Goal: Task Accomplishment & Management: Manage account settings

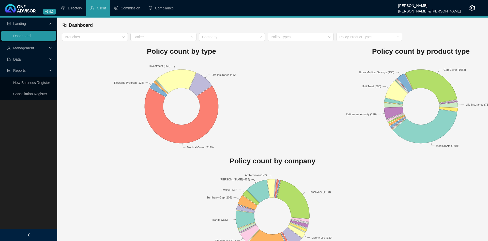
click at [24, 52] on span "Management" at bounding box center [27, 48] width 40 height 10
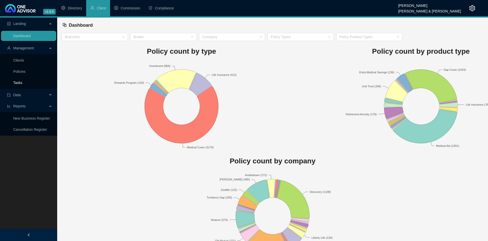
click at [22, 84] on link "Tasks" at bounding box center [17, 83] width 9 height 4
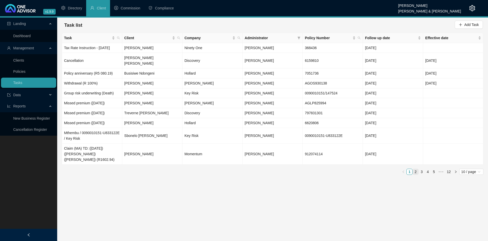
click at [414, 169] on link "2" at bounding box center [416, 172] width 6 height 6
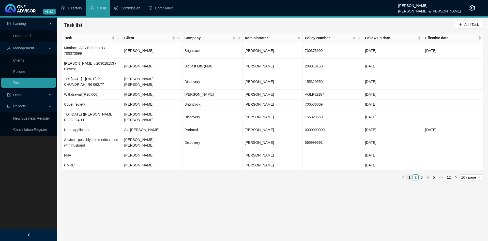
click at [410, 174] on link "1" at bounding box center [410, 177] width 6 height 6
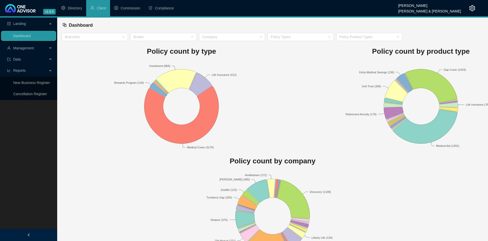
click at [26, 49] on span "Management" at bounding box center [23, 48] width 21 height 4
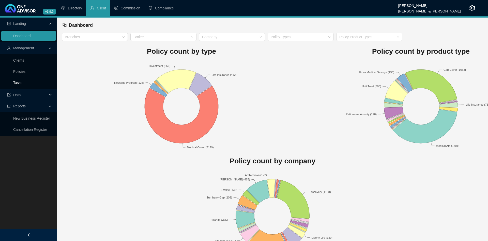
click at [22, 85] on link "Tasks" at bounding box center [17, 83] width 9 height 4
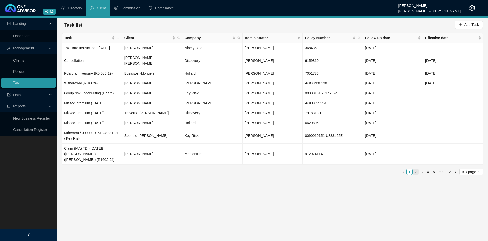
click at [418, 169] on link "2" at bounding box center [416, 172] width 6 height 6
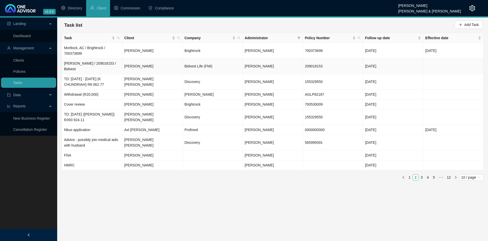
click at [169, 62] on td "[PERSON_NAME]" at bounding box center [152, 66] width 60 height 16
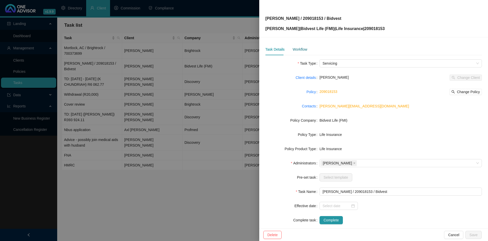
click at [295, 47] on div "Workflow" at bounding box center [300, 50] width 14 height 6
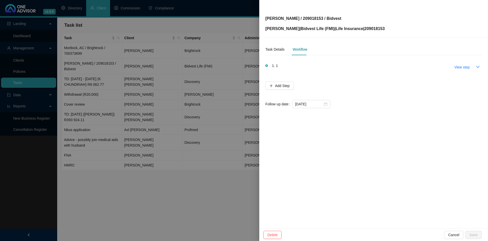
click at [144, 53] on div at bounding box center [244, 120] width 488 height 241
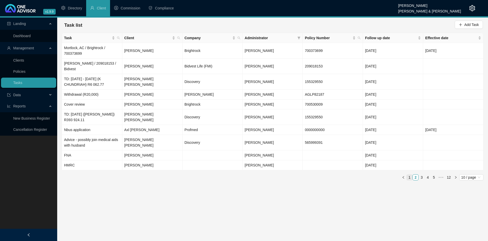
click at [410, 174] on link "1" at bounding box center [410, 177] width 6 height 6
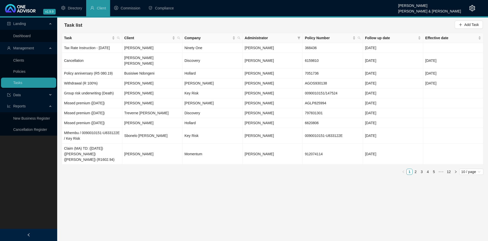
drag, startPoint x: 131, startPoint y: 176, endPoint x: 124, endPoint y: 162, distance: 15.9
